Goal: Task Accomplishment & Management: Manage account settings

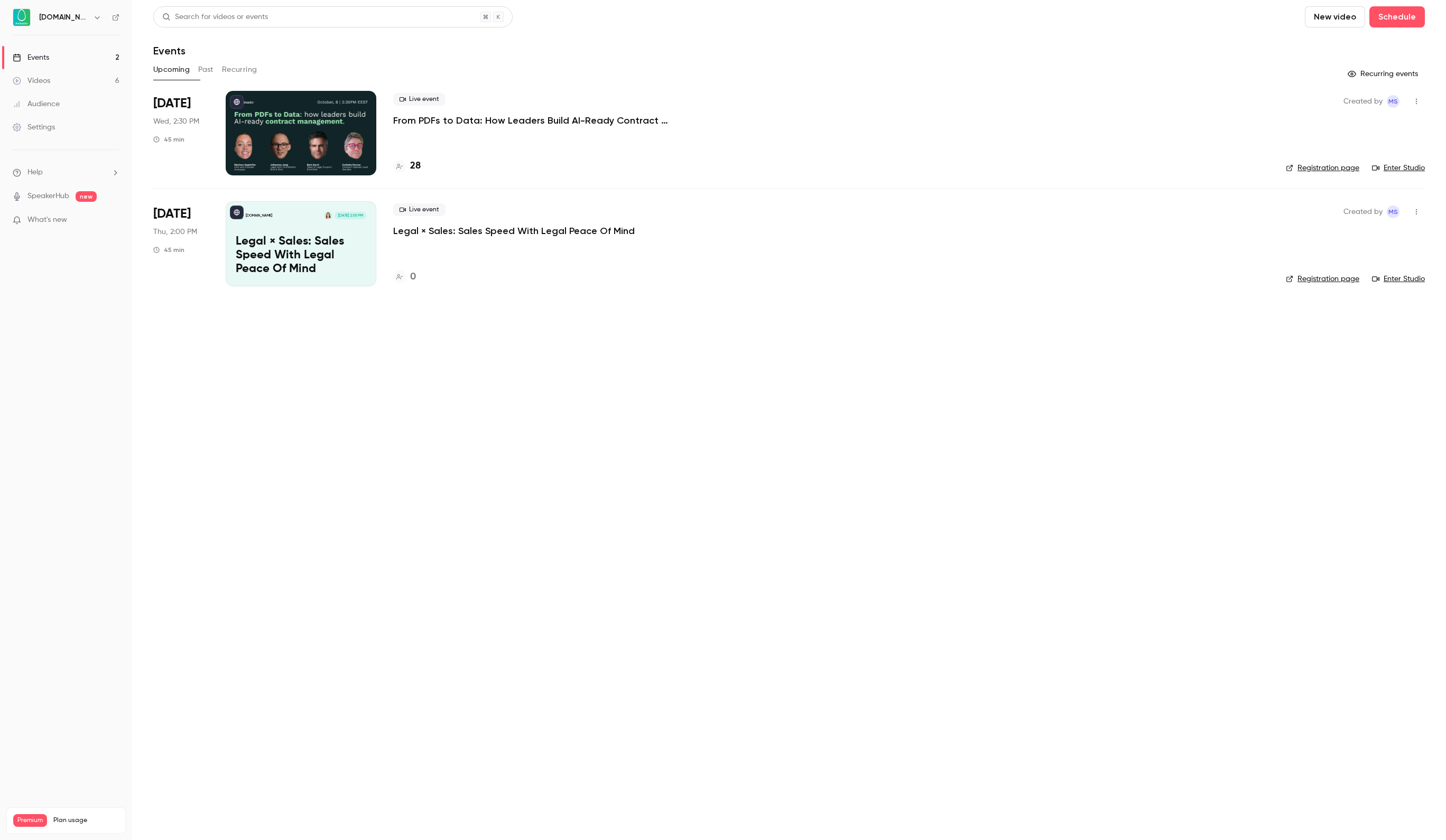
click at [322, 123] on div at bounding box center [300, 133] width 151 height 85
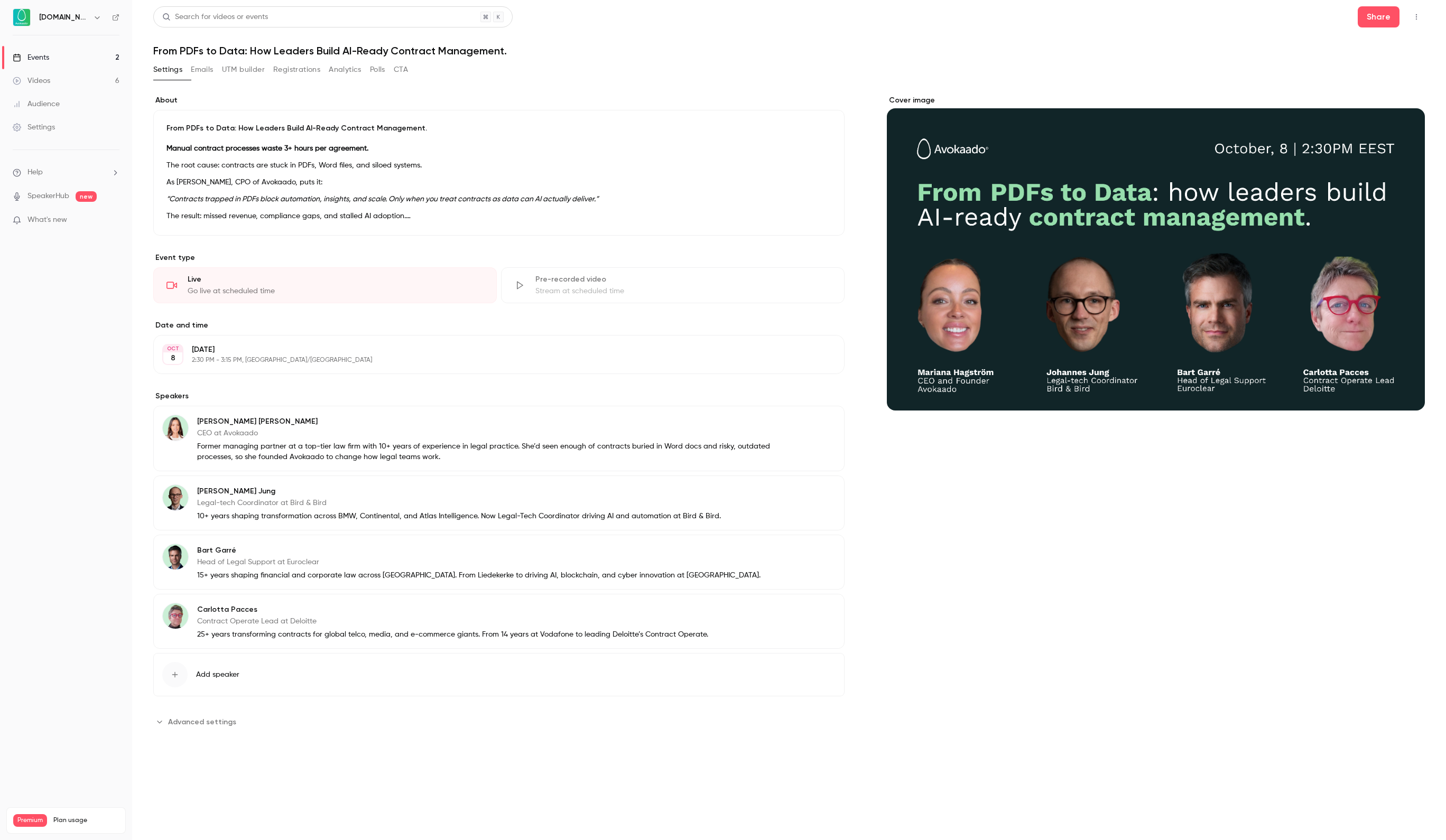
click at [311, 71] on button "Registrations" at bounding box center [297, 70] width 47 height 17
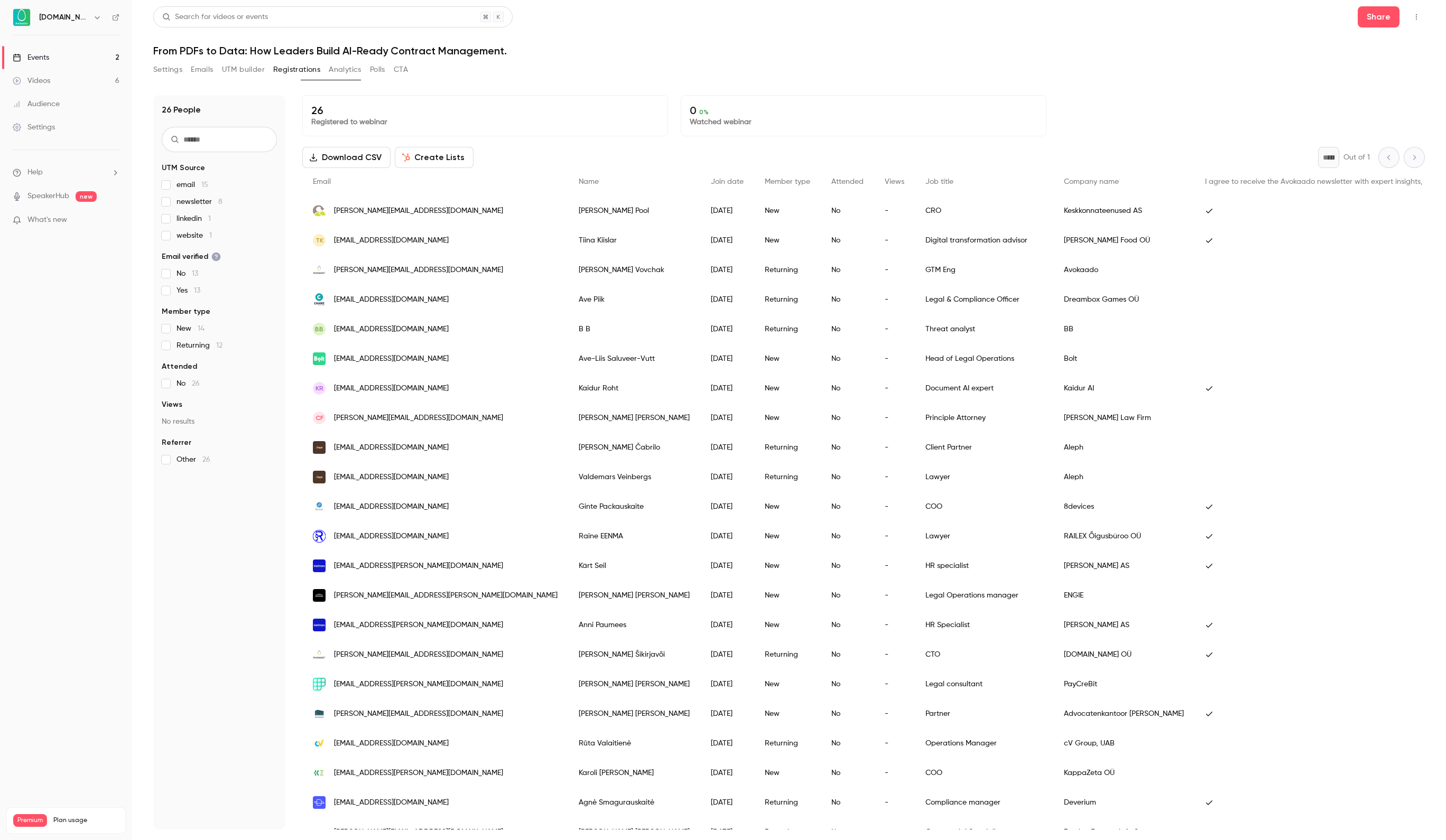
click at [319, 64] on button "Registrations" at bounding box center [297, 70] width 47 height 17
click at [244, 73] on button "UTM builder" at bounding box center [243, 70] width 43 height 17
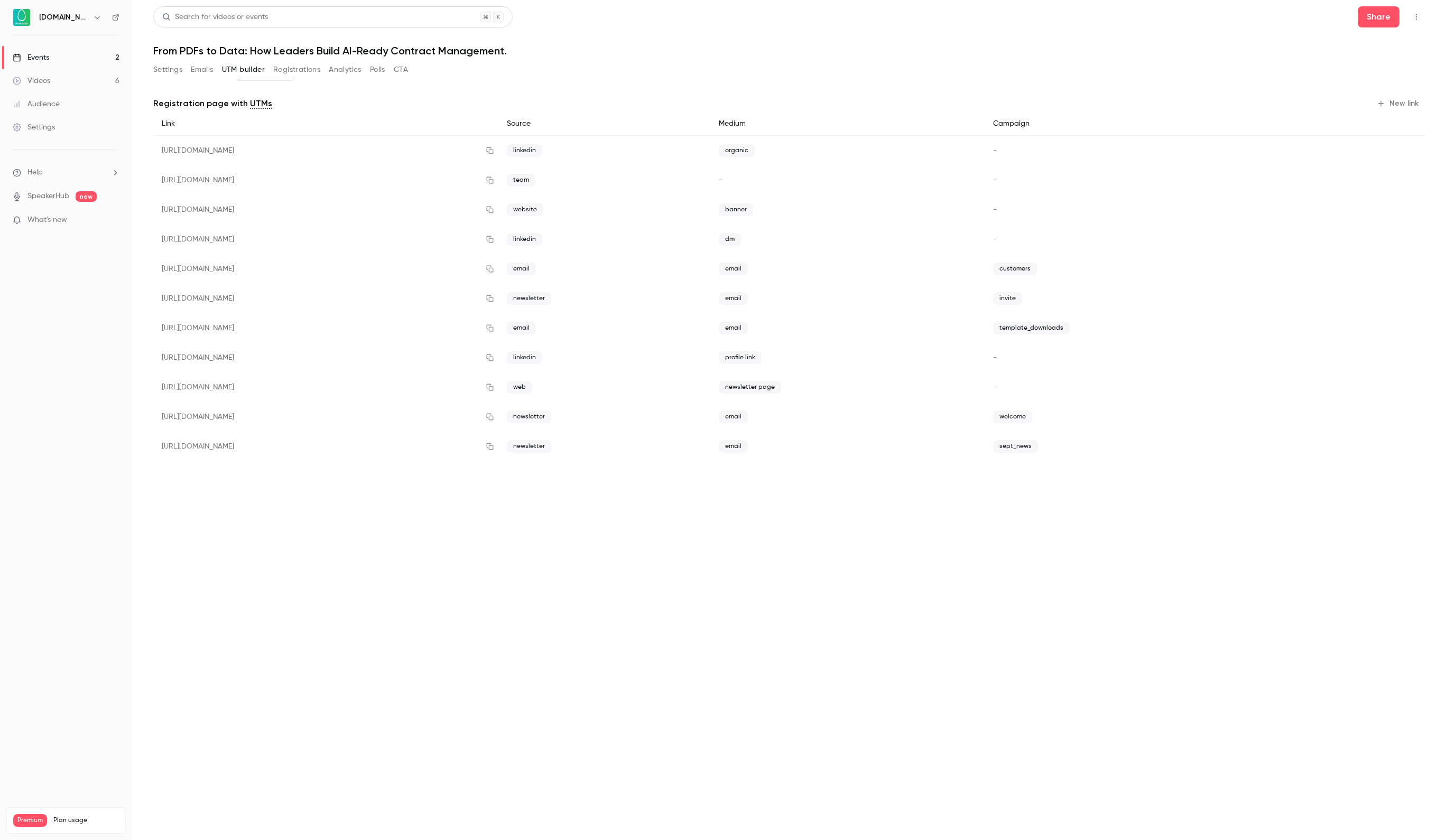
click at [494, 237] on icon "button" at bounding box center [490, 239] width 9 height 7
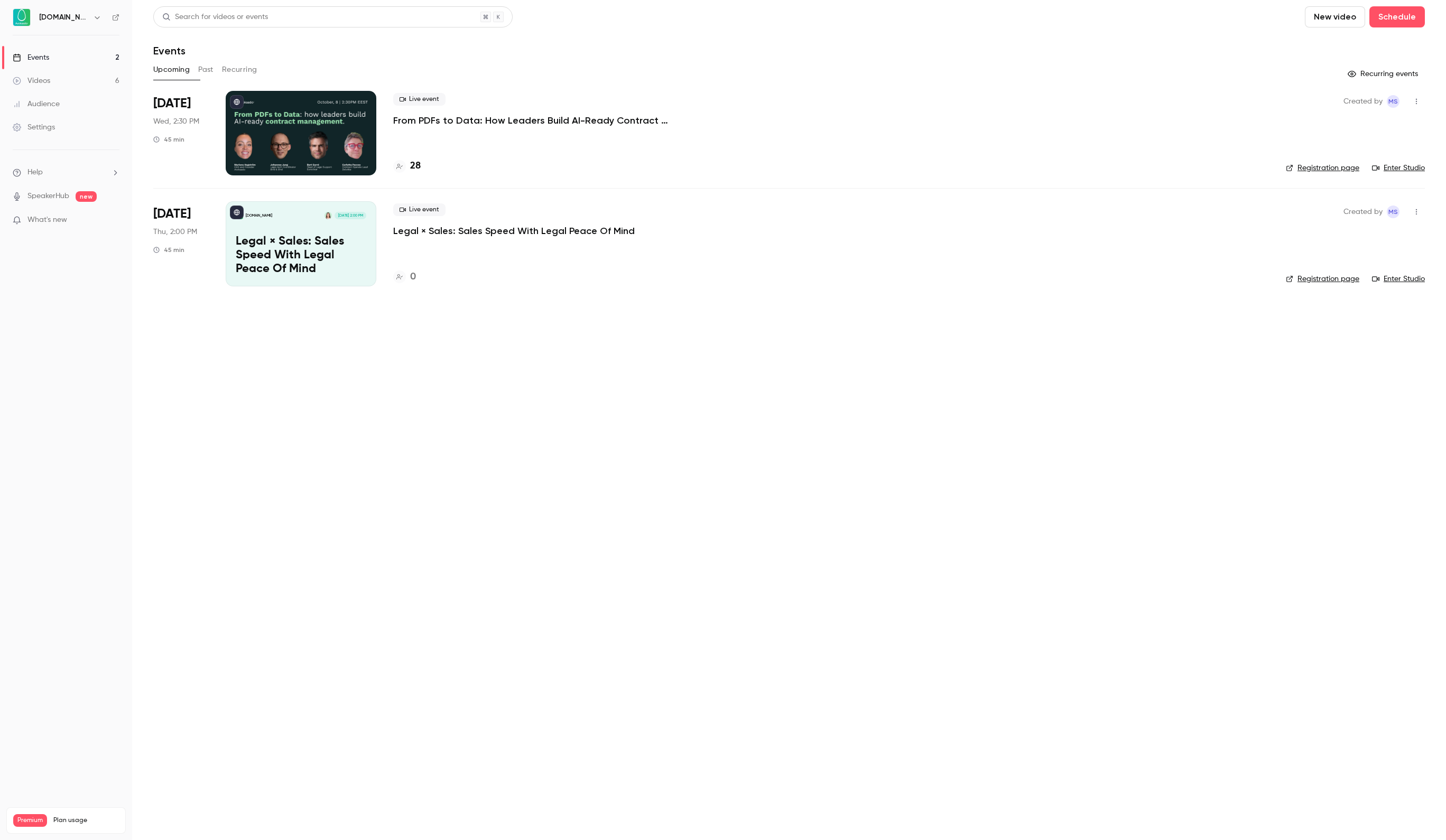
click at [430, 121] on p "From PDFs to Data: How Leaders Build AI-Ready Contract Management." at bounding box center [551, 121] width 317 height 13
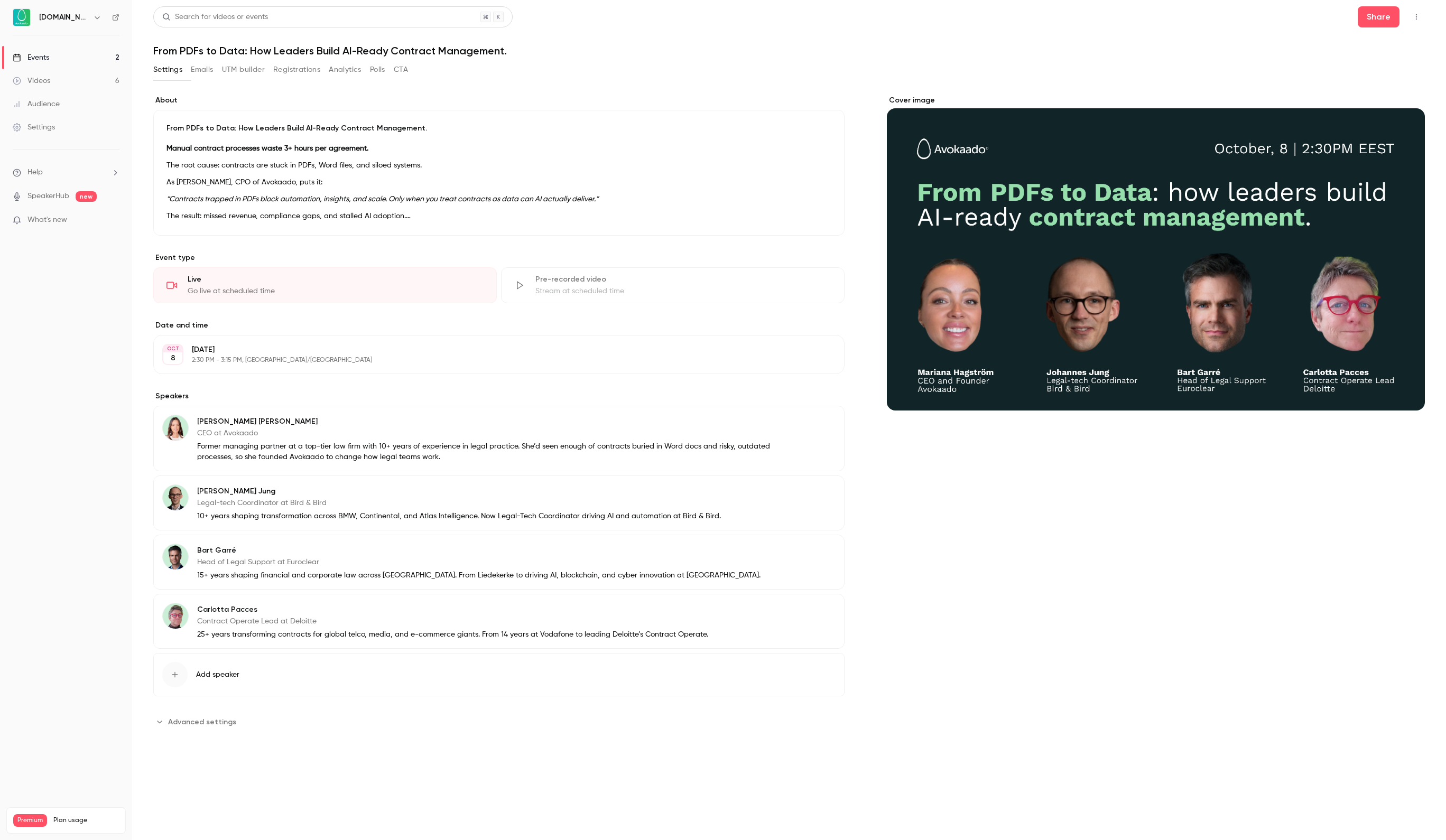
click at [317, 66] on button "Registrations" at bounding box center [297, 70] width 47 height 17
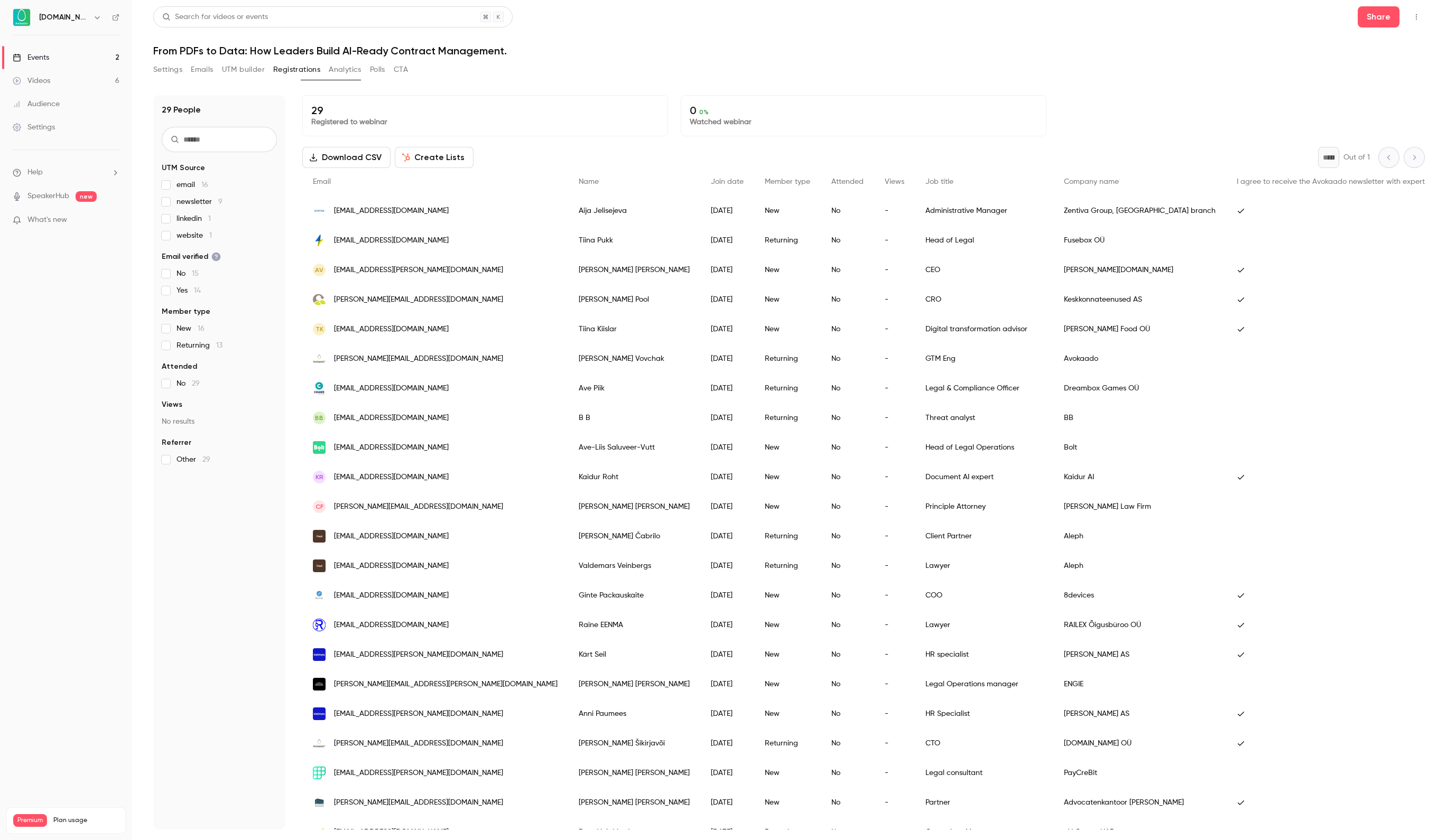
click at [171, 68] on button "Settings" at bounding box center [168, 70] width 29 height 17
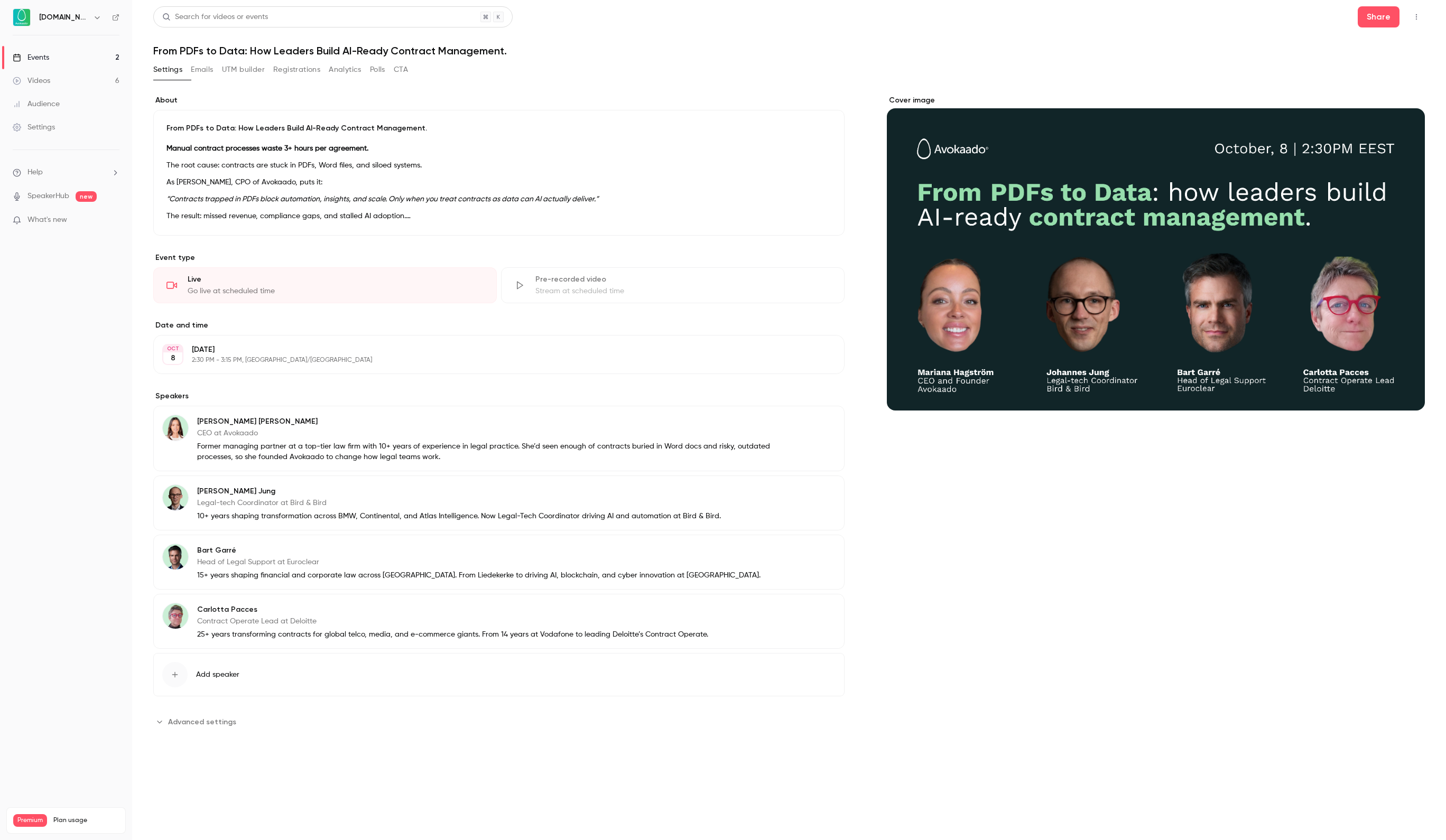
click at [320, 68] on button "Registrations" at bounding box center [297, 70] width 47 height 17
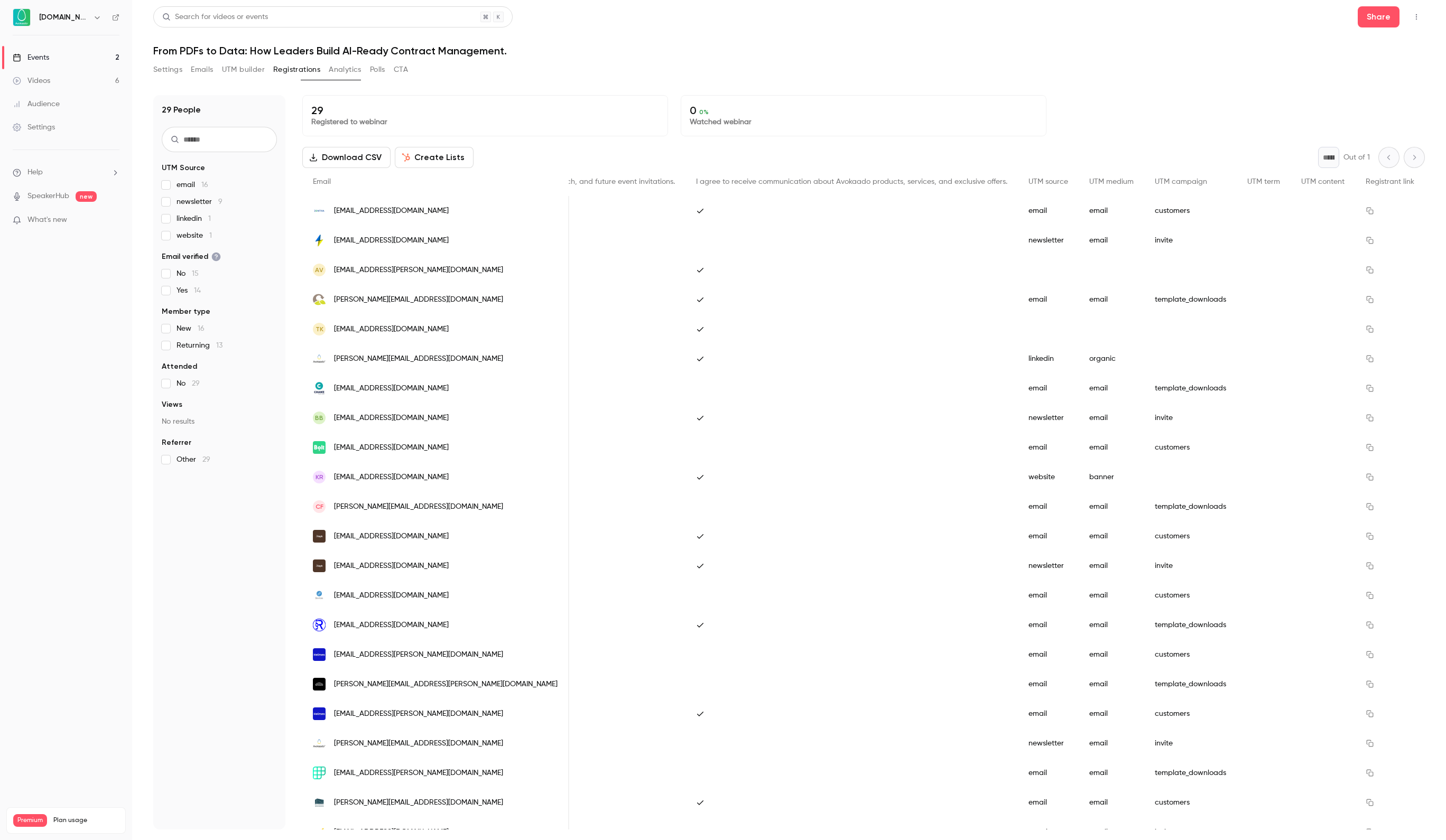
scroll to position [0, 1099]
